Goal: Transaction & Acquisition: Purchase product/service

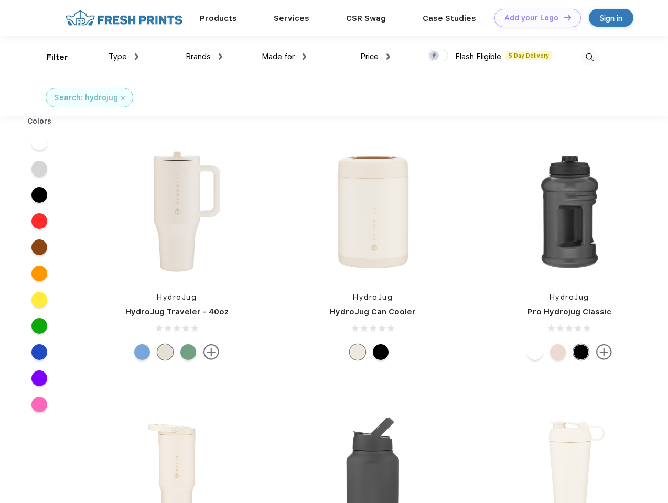
click at [533, 18] on link "Add your Logo Design Tool" at bounding box center [537, 18] width 86 height 18
click at [0, 0] on div "Design Tool" at bounding box center [0, 0] width 0 height 0
click at [562, 17] on link "Add your Logo Design Tool" at bounding box center [537, 18] width 86 height 18
click at [50, 57] on div "Filter" at bounding box center [57, 57] width 21 height 12
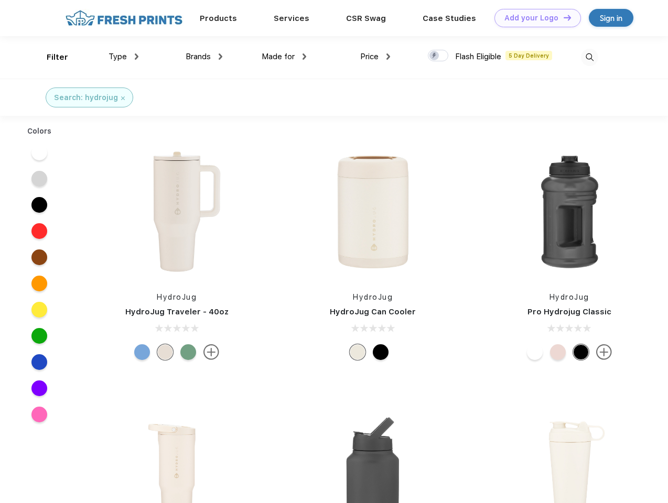
click at [124, 57] on span "Type" at bounding box center [117, 56] width 18 height 9
click at [204, 57] on span "Brands" at bounding box center [198, 56] width 25 height 9
click at [284, 57] on span "Made for" at bounding box center [278, 56] width 33 height 9
click at [375, 57] on span "Price" at bounding box center [369, 56] width 18 height 9
click at [438, 56] on div at bounding box center [438, 56] width 20 height 12
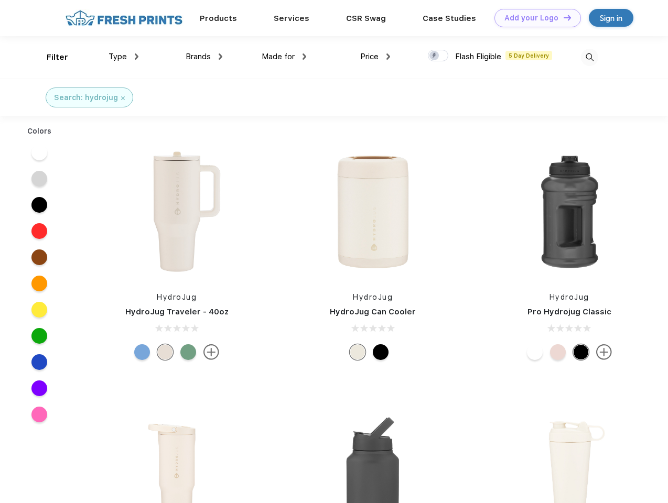
click at [434, 56] on input "checkbox" at bounding box center [431, 52] width 7 height 7
click at [589, 57] on img at bounding box center [589, 57] width 17 height 17
